Goal: Book appointment/travel/reservation

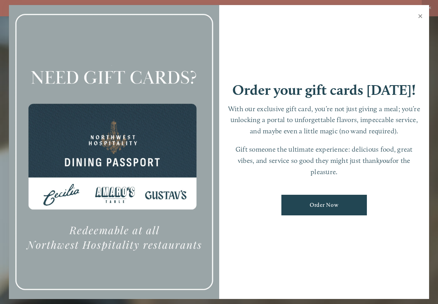
click at [418, 17] on link "Close" at bounding box center [420, 17] width 15 height 22
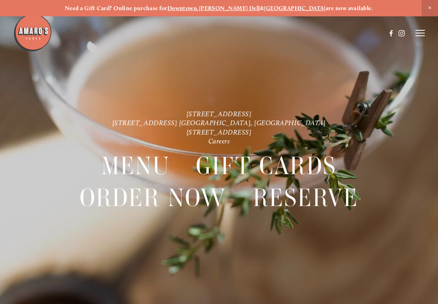
click at [277, 10] on strong "[GEOGRAPHIC_DATA]" at bounding box center [295, 8] width 62 height 7
click at [423, 35] on icon at bounding box center [419, 33] width 9 height 7
click at [334, 33] on span "Visit" at bounding box center [336, 33] width 11 height 7
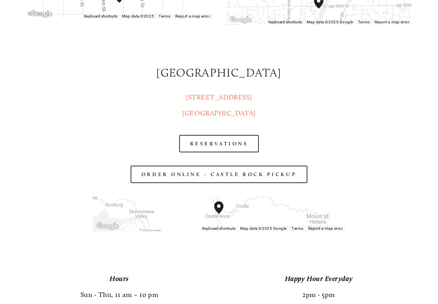
scroll to position [1032, 0]
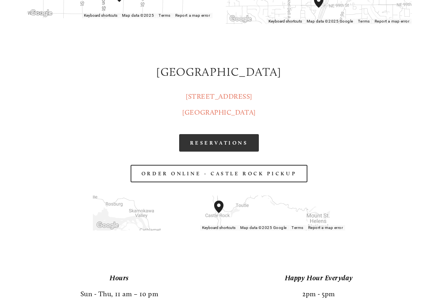
click at [218, 141] on link "RESERVATIONS" at bounding box center [219, 142] width 80 height 17
